Goal: Obtain resource: Obtain resource

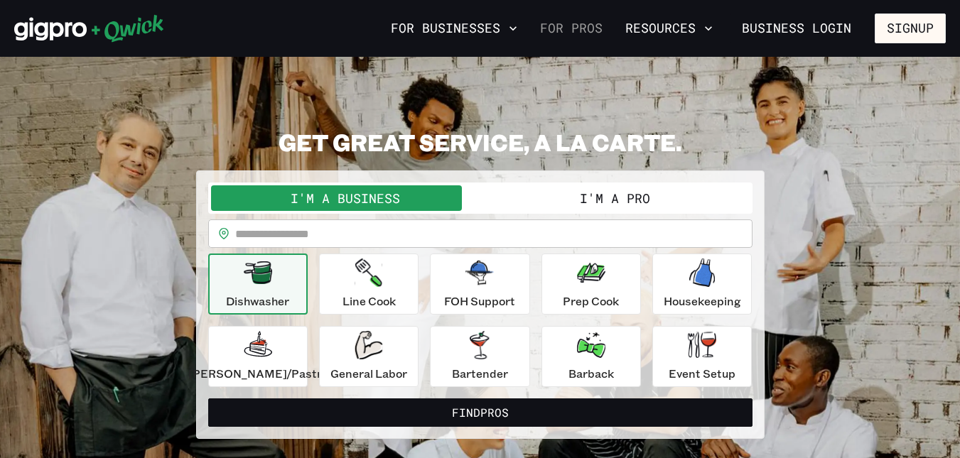
click at [570, 27] on link "For Pros" at bounding box center [571, 28] width 74 height 24
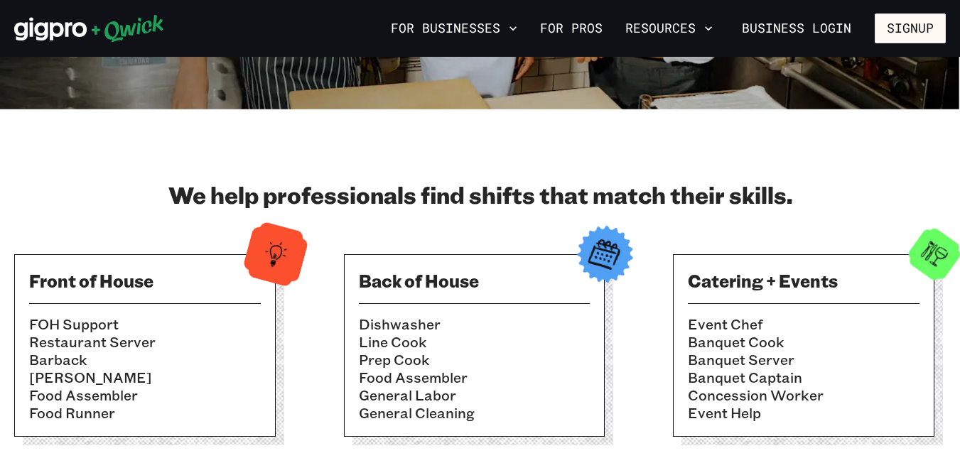
scroll to position [213, 0]
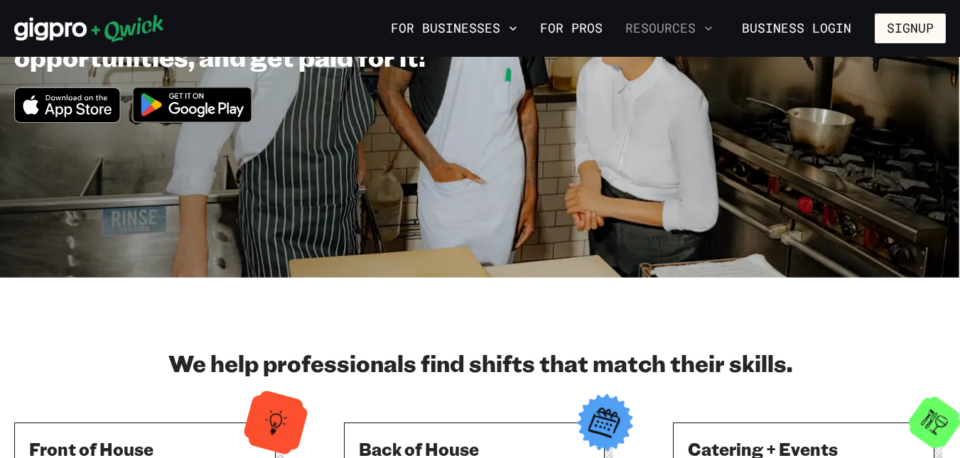
click at [703, 31] on icon "button" at bounding box center [708, 28] width 14 height 14
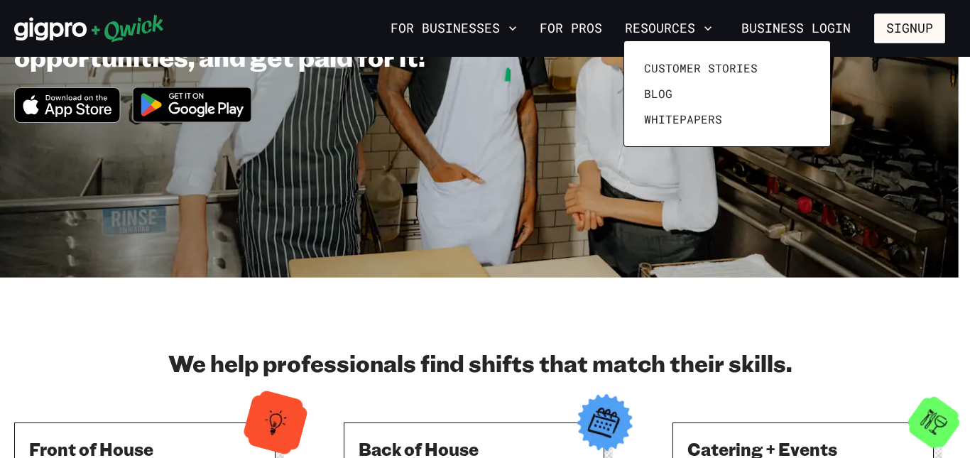
click at [490, 300] on div at bounding box center [485, 229] width 970 height 458
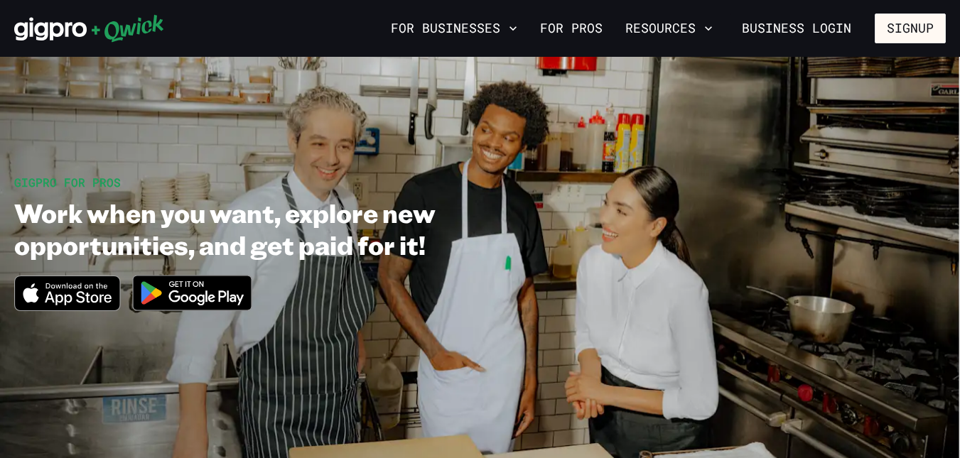
scroll to position [0, 0]
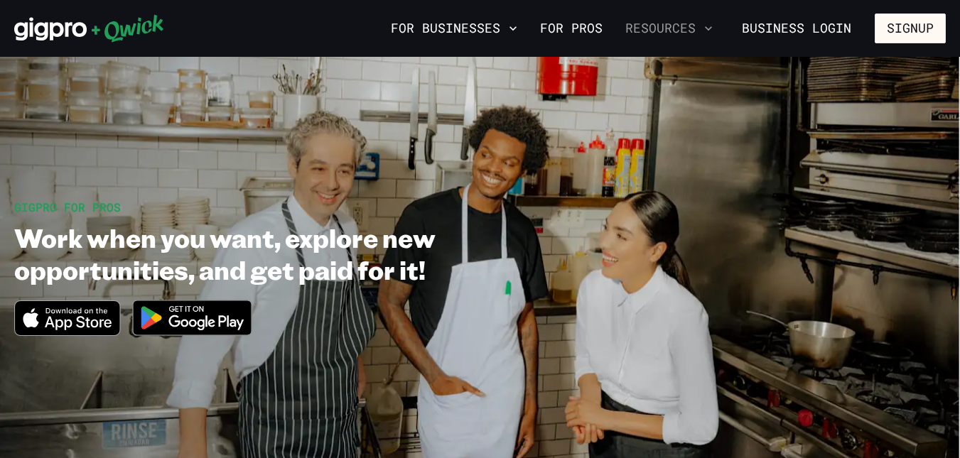
click at [674, 31] on button "Resources" at bounding box center [668, 28] width 99 height 24
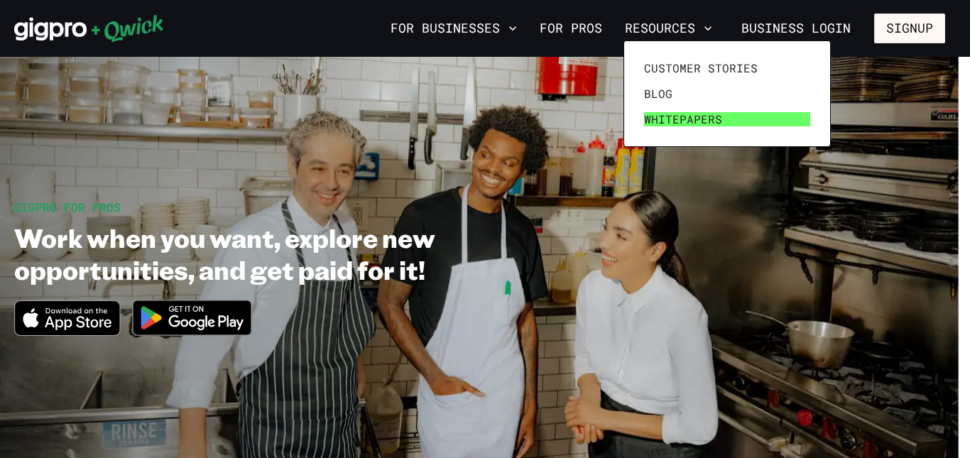
click at [683, 122] on span "Whitepapers" at bounding box center [683, 119] width 78 height 14
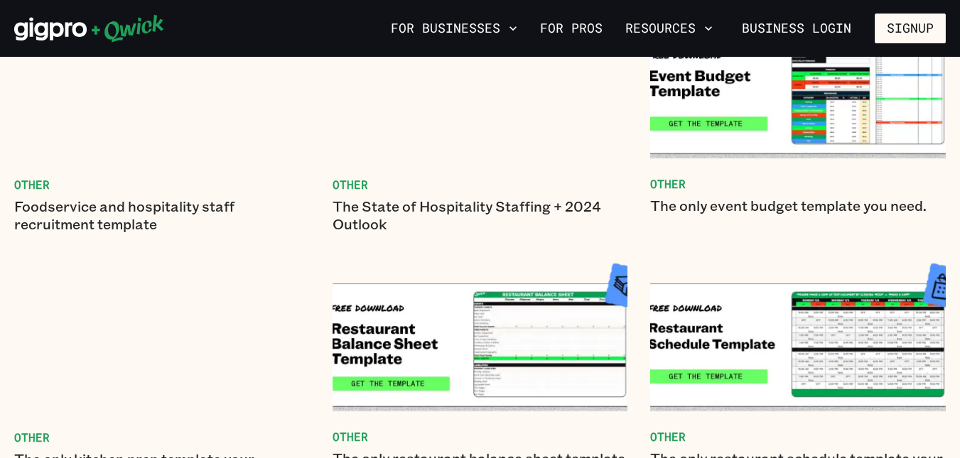
scroll to position [355, 0]
